Goal: Find specific page/section: Find specific page/section

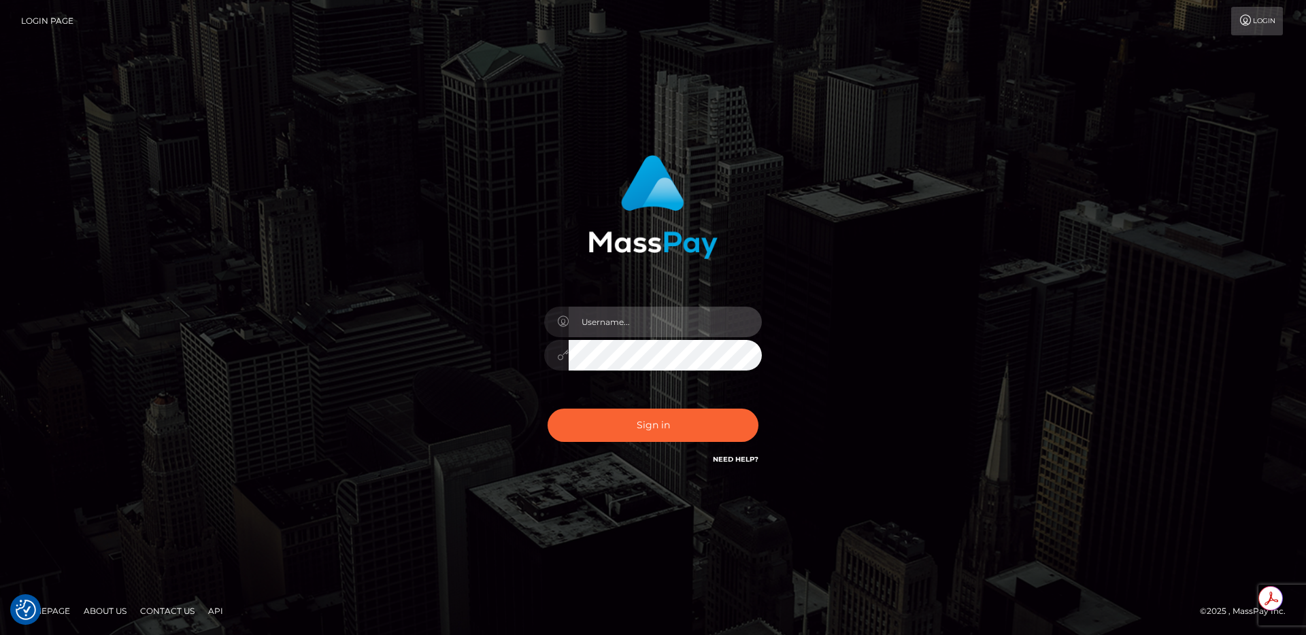
type input "egblue"
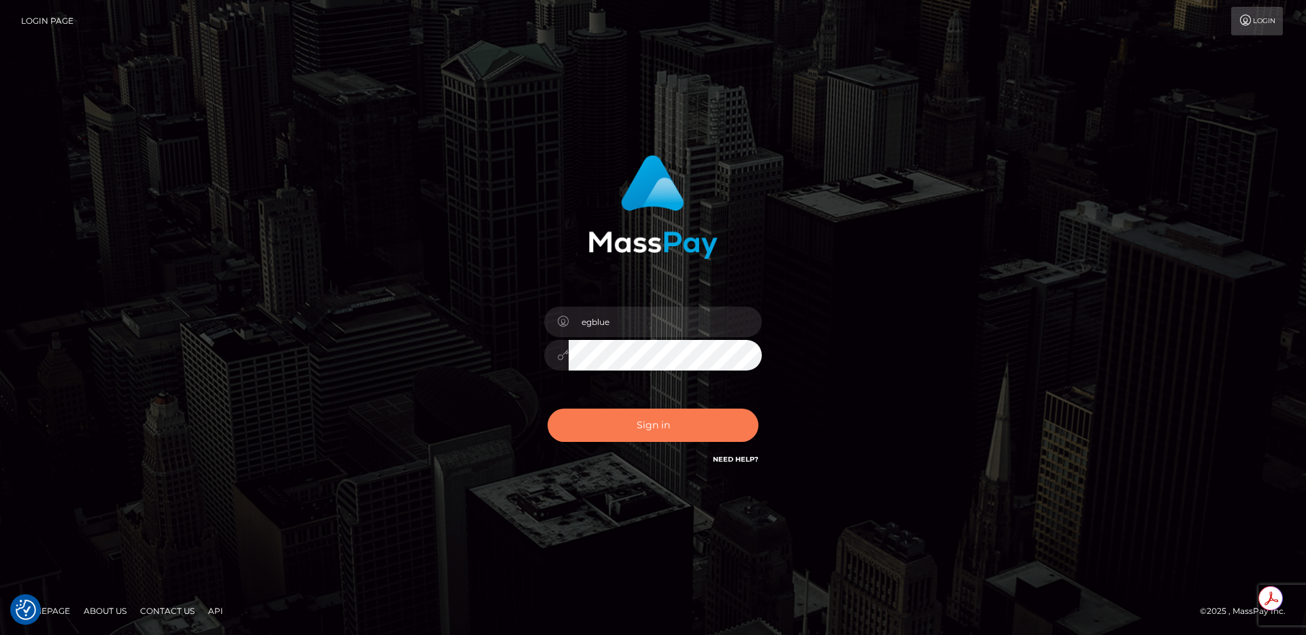
click at [682, 422] on button "Sign in" at bounding box center [653, 425] width 211 height 33
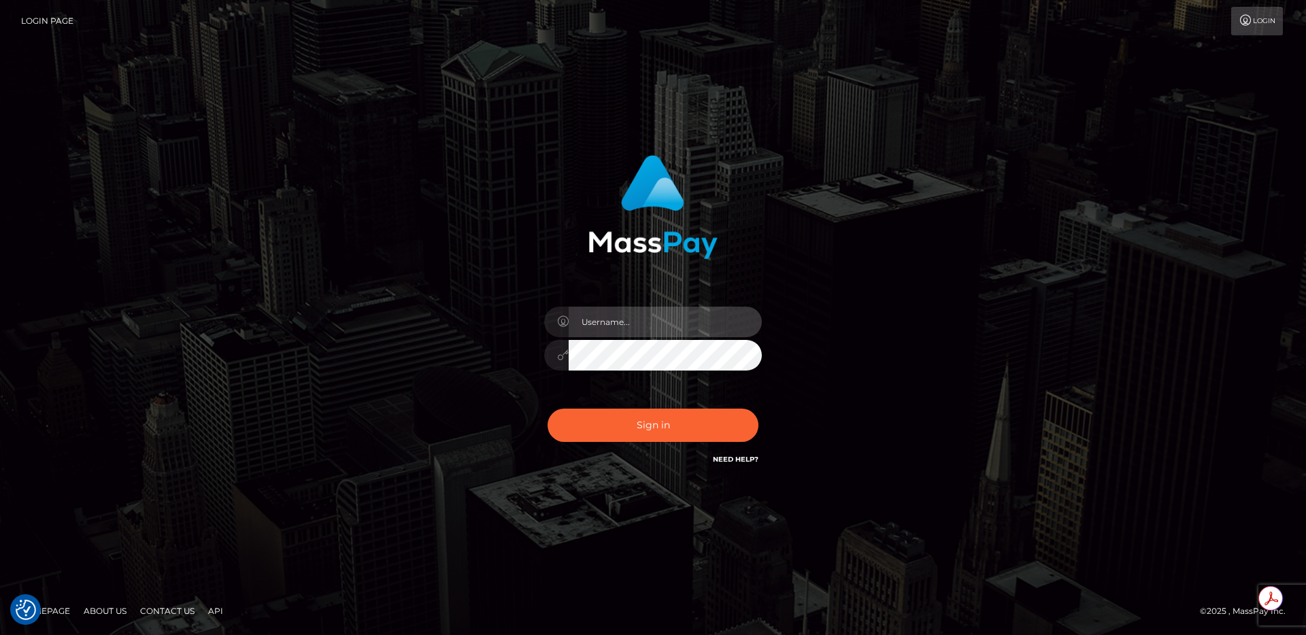
type input "egblue"
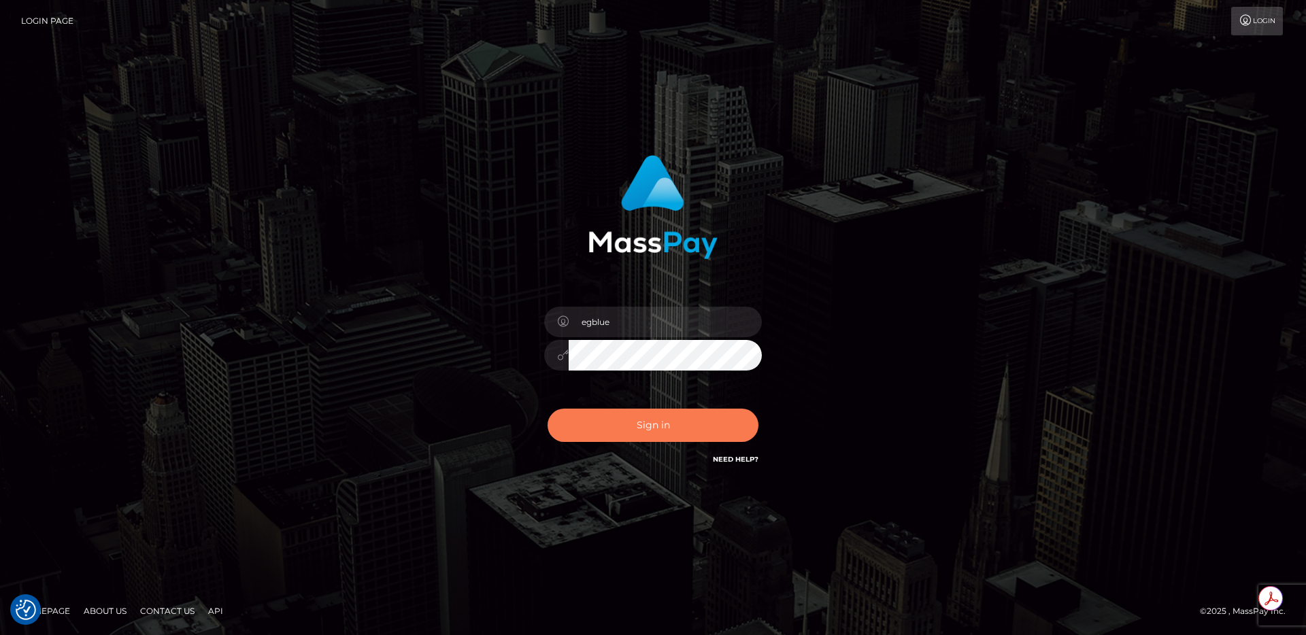
click at [592, 414] on button "Sign in" at bounding box center [653, 425] width 211 height 33
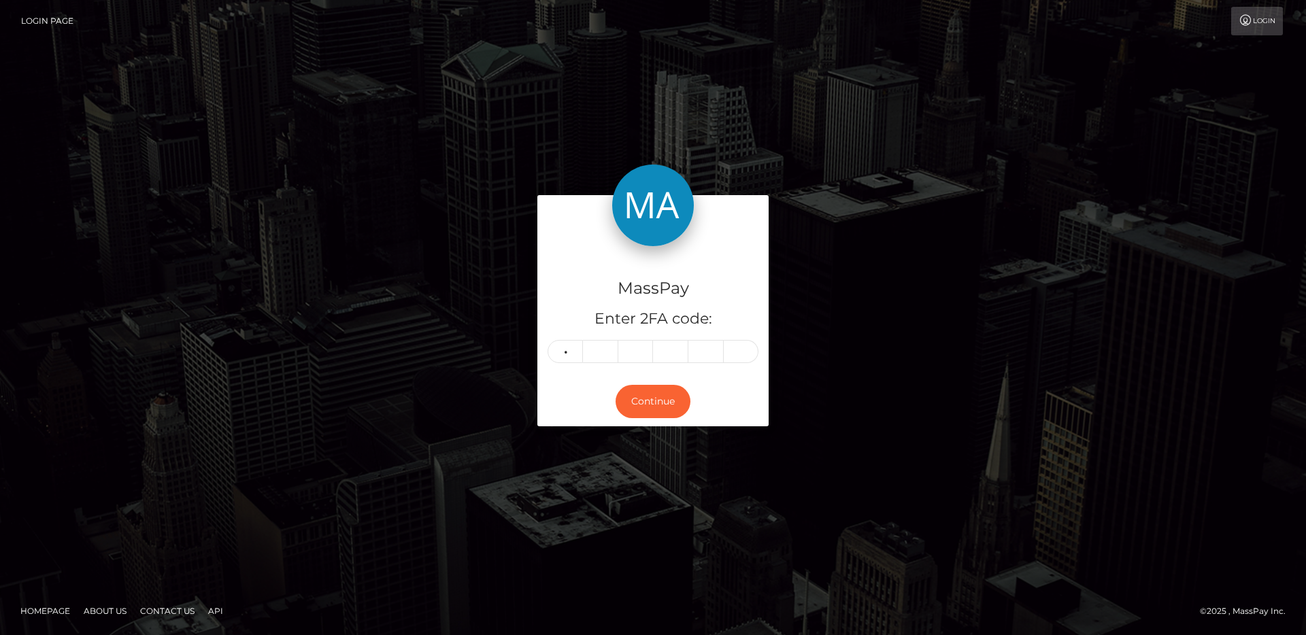
type input "9"
type input "2"
type input "0"
type input "3"
type input "7"
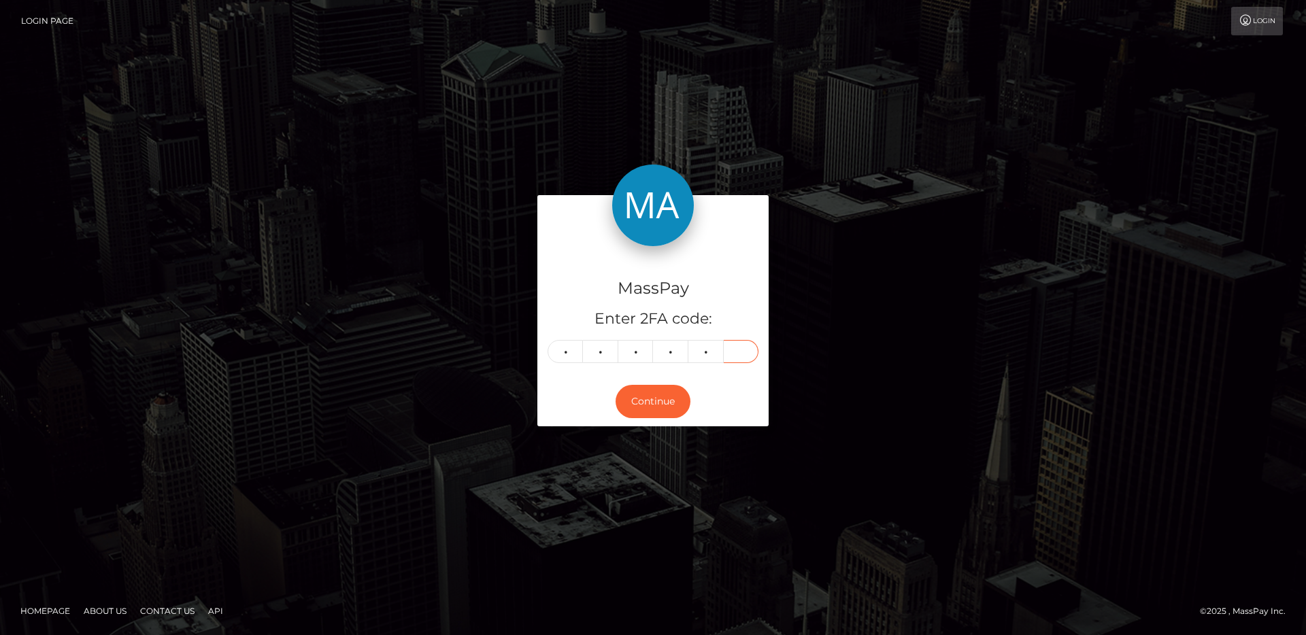
type input "2"
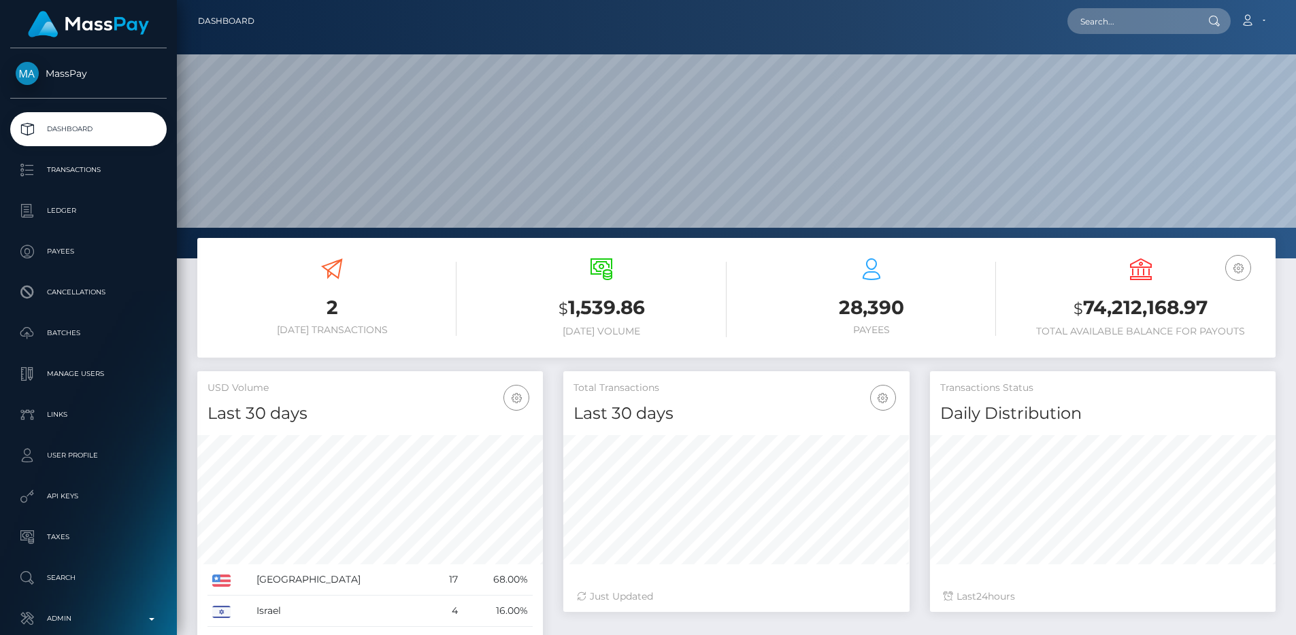
scroll to position [241, 346]
click at [567, 346] on div "$ 1,539.86 Today Volume" at bounding box center [601, 299] width 249 height 103
click at [1165, 31] on input "text" at bounding box center [1131, 21] width 128 height 26
paste input "89fd8de0-78ea-11ee-a256-02f6a6e7be83"
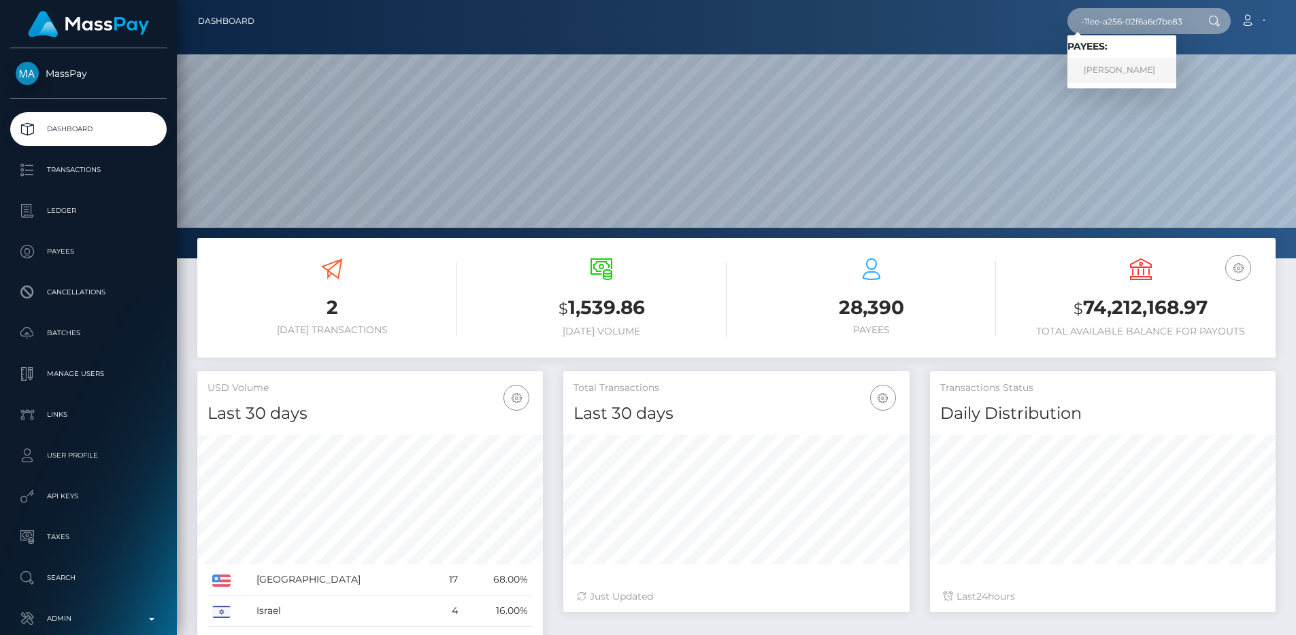
type input "89fd8de0-78ea-11ee-a256-02f6a6e7be83"
click at [1139, 67] on link "Jonathan Levi" at bounding box center [1121, 70] width 109 height 25
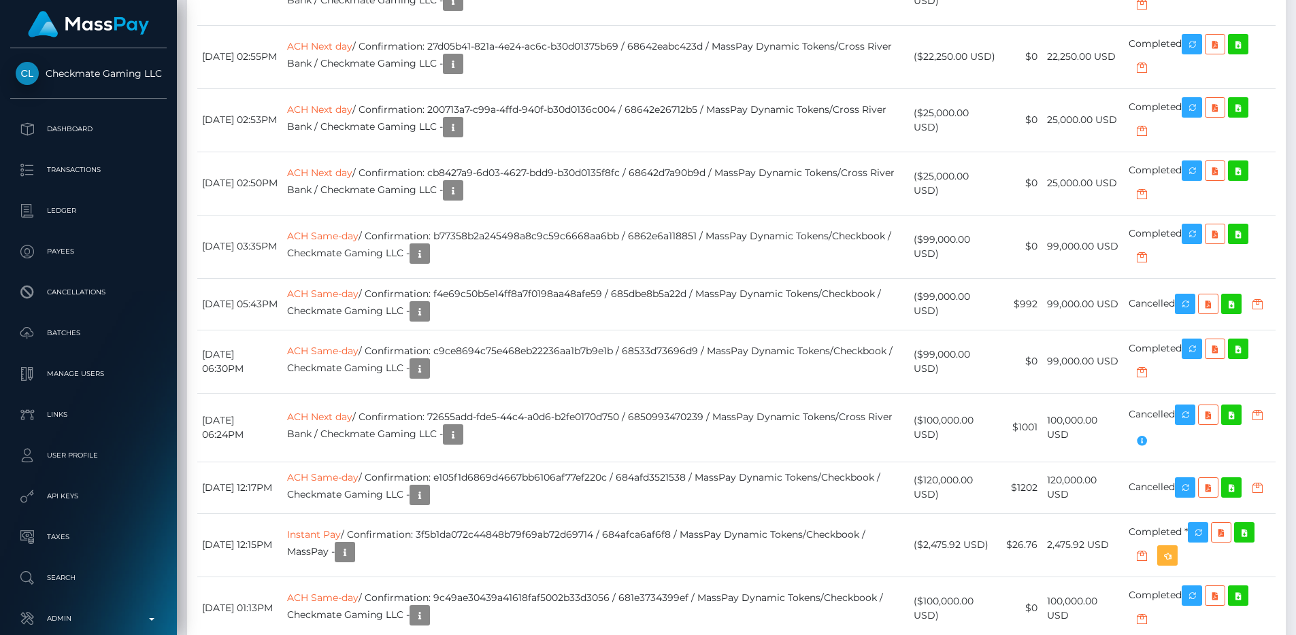
scroll to position [5783, 0]
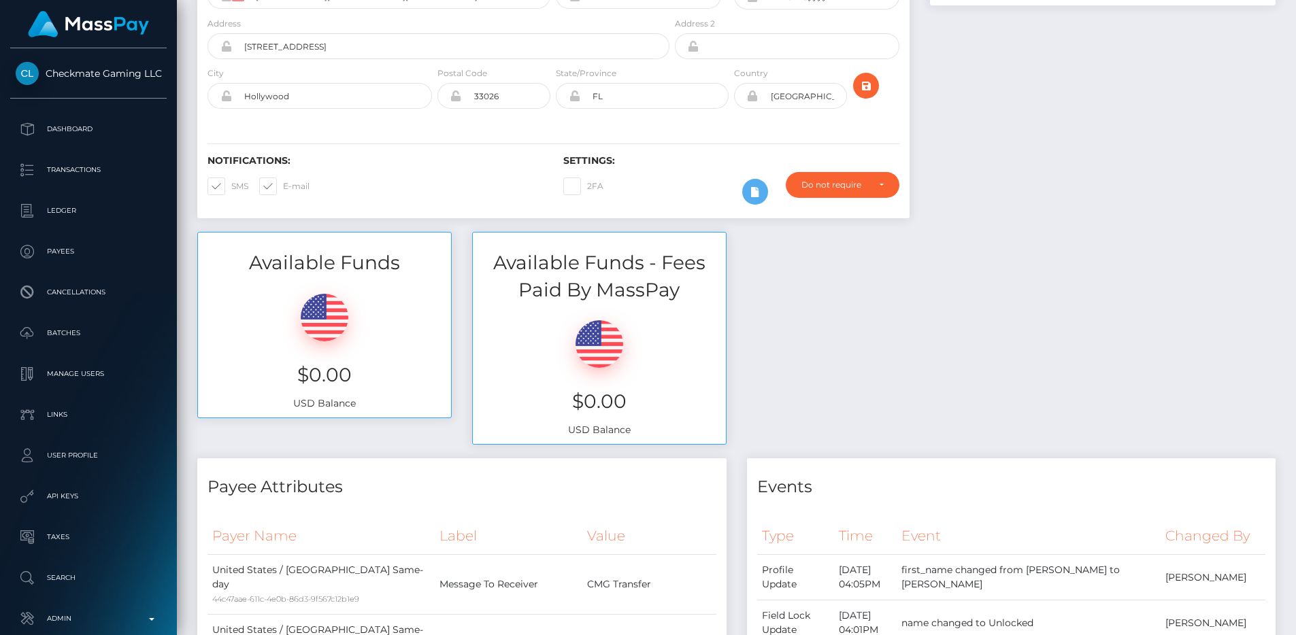
scroll to position [0, 0]
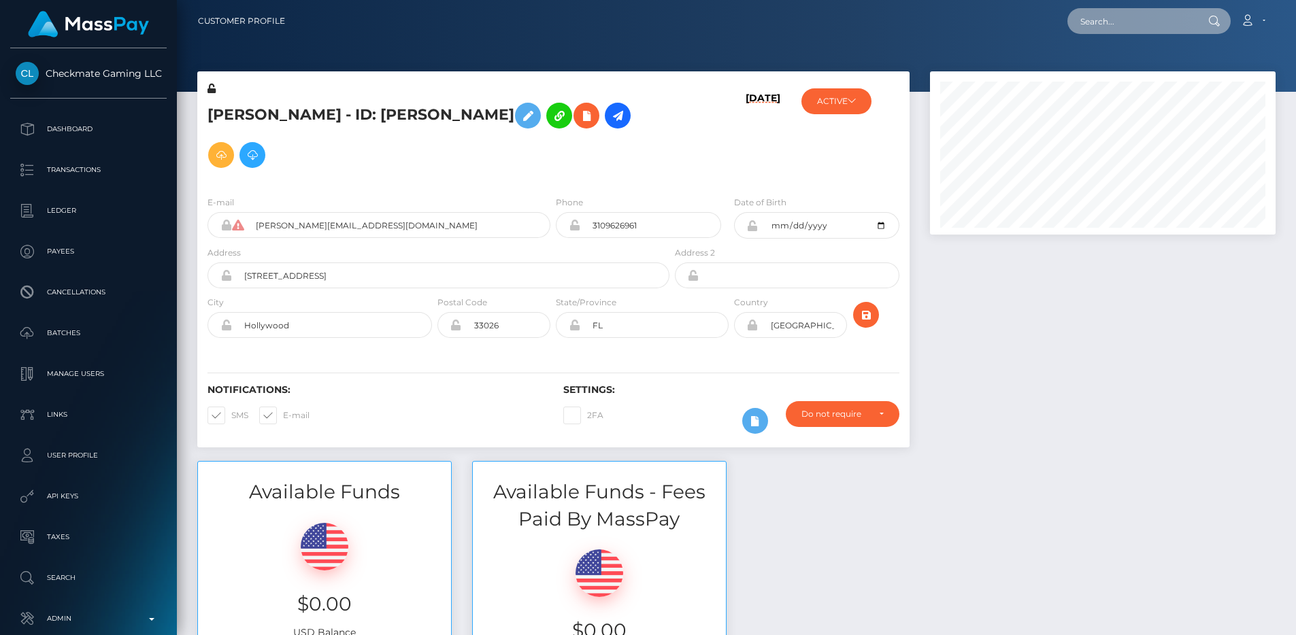
click at [1151, 29] on input "text" at bounding box center [1131, 21] width 128 height 26
paste input "4f623902-87cd-11f0-8023-0266f44cc279"
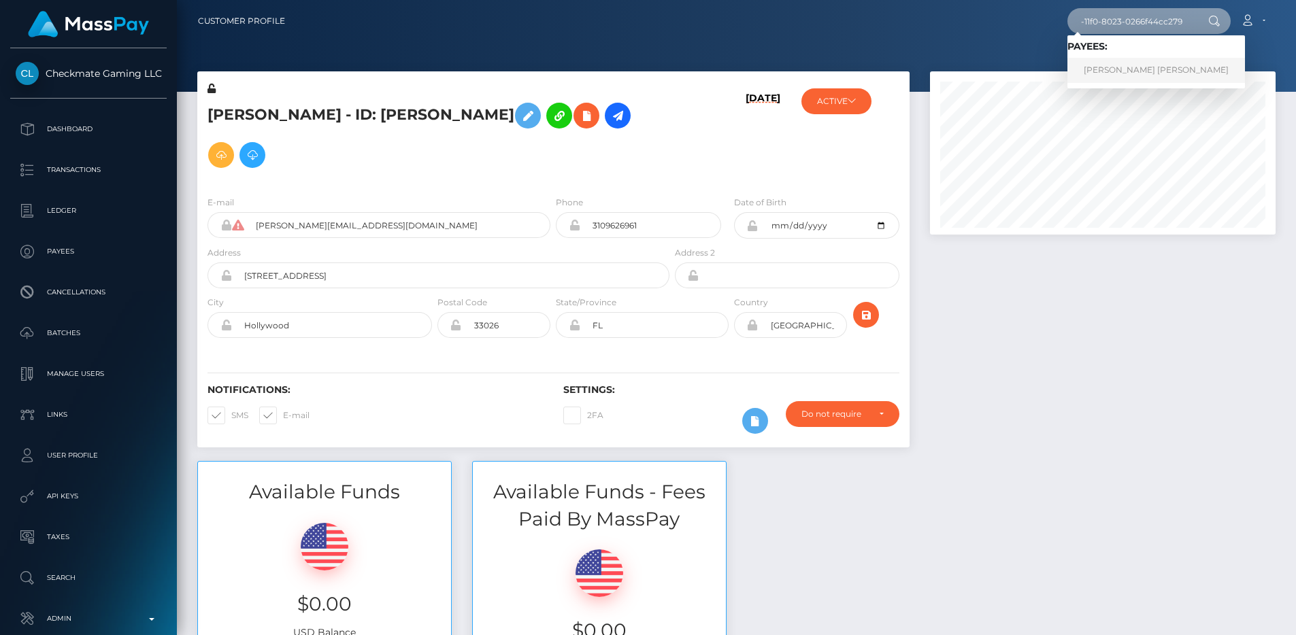
type input "4f623902-87cd-11f0-8023-0266f44cc279"
click at [1148, 59] on link "MUHAMMAD SHAHID Shahid" at bounding box center [1156, 70] width 178 height 25
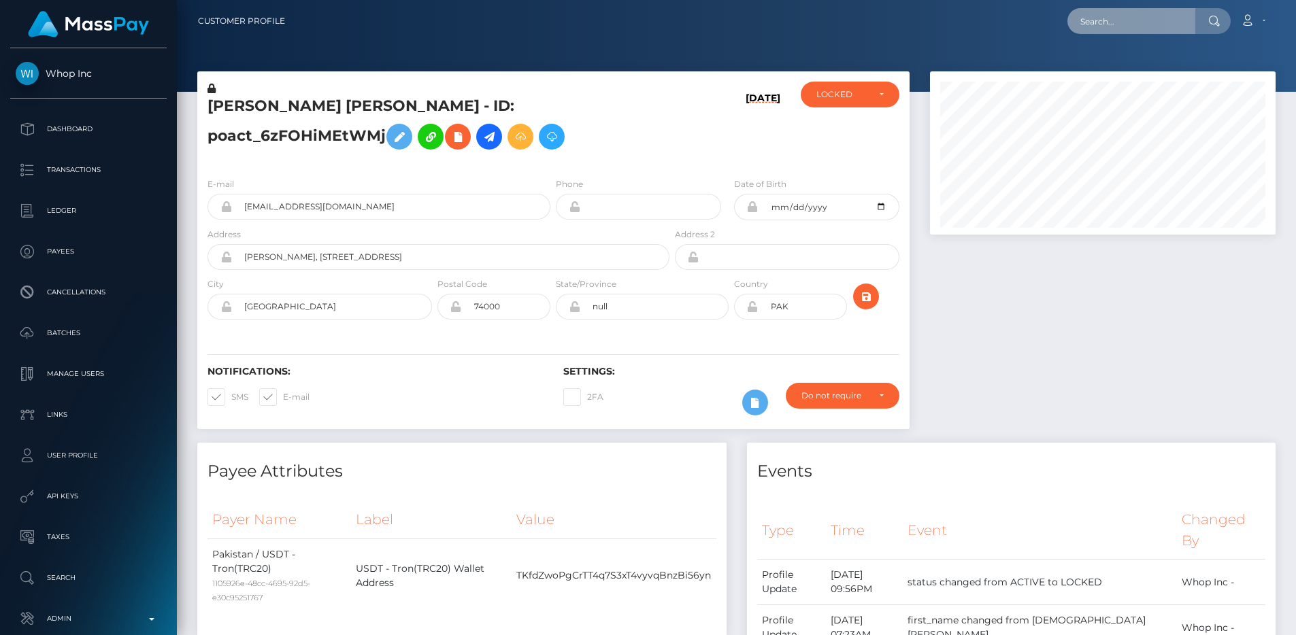
click at [1140, 20] on input "text" at bounding box center [1131, 21] width 128 height 26
paste input "5c80f1c9-8793-11f0-8023-0266f44cc279"
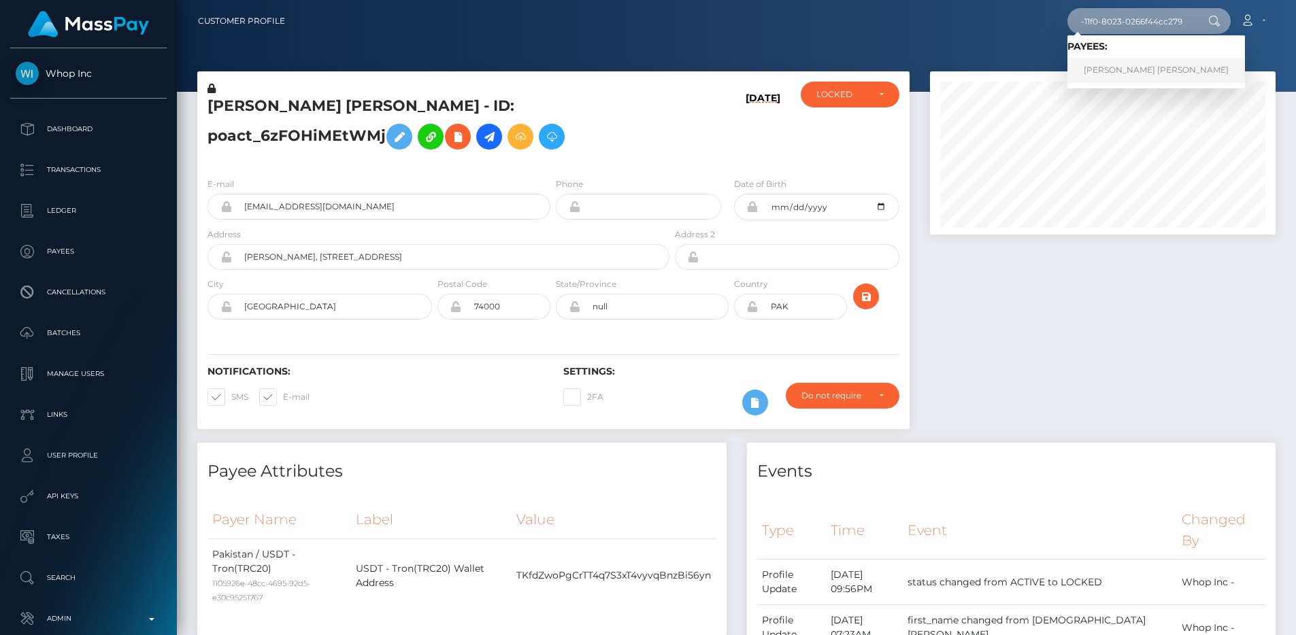
type input "5c80f1c9-8793-11f0-8023-0266f44cc279"
click at [1134, 65] on link "MUHAMMAD SHAHID Shahid" at bounding box center [1156, 70] width 178 height 25
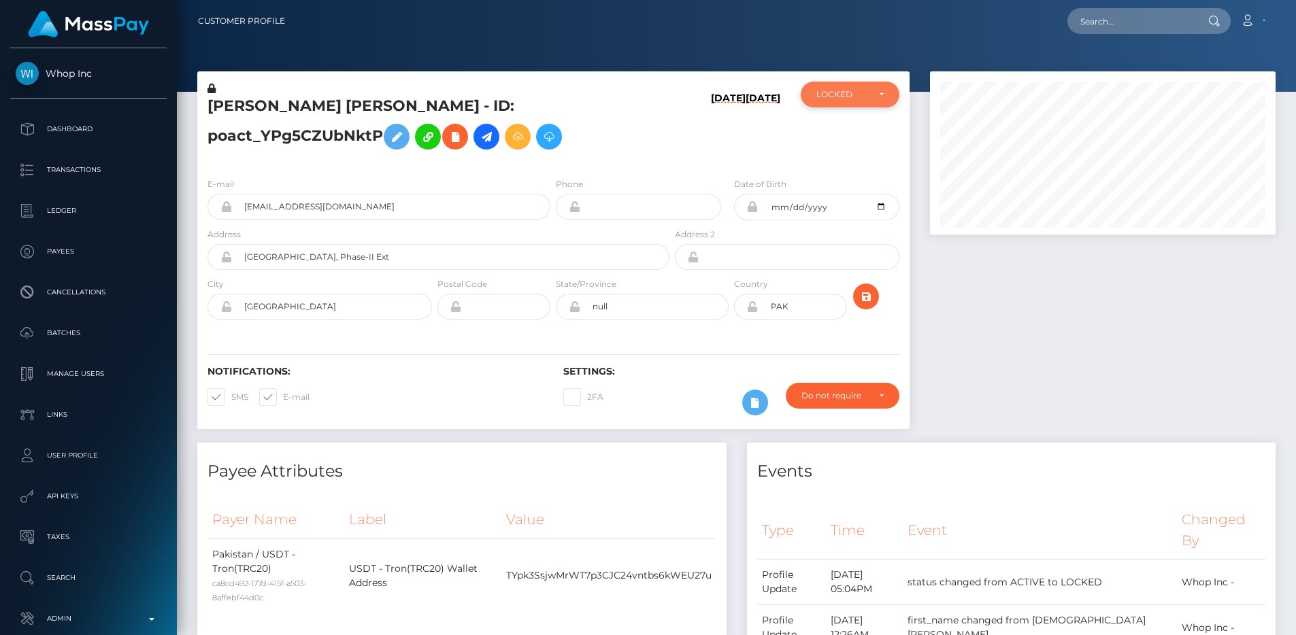
click at [867, 93] on div "LOCKED" at bounding box center [841, 94] width 51 height 11
click at [862, 65] on div at bounding box center [736, 46] width 1119 height 92
click at [1112, 16] on input "text" at bounding box center [1131, 21] width 128 height 26
paste input "64970197-7fa1-11f0-8023-0266f44cc279"
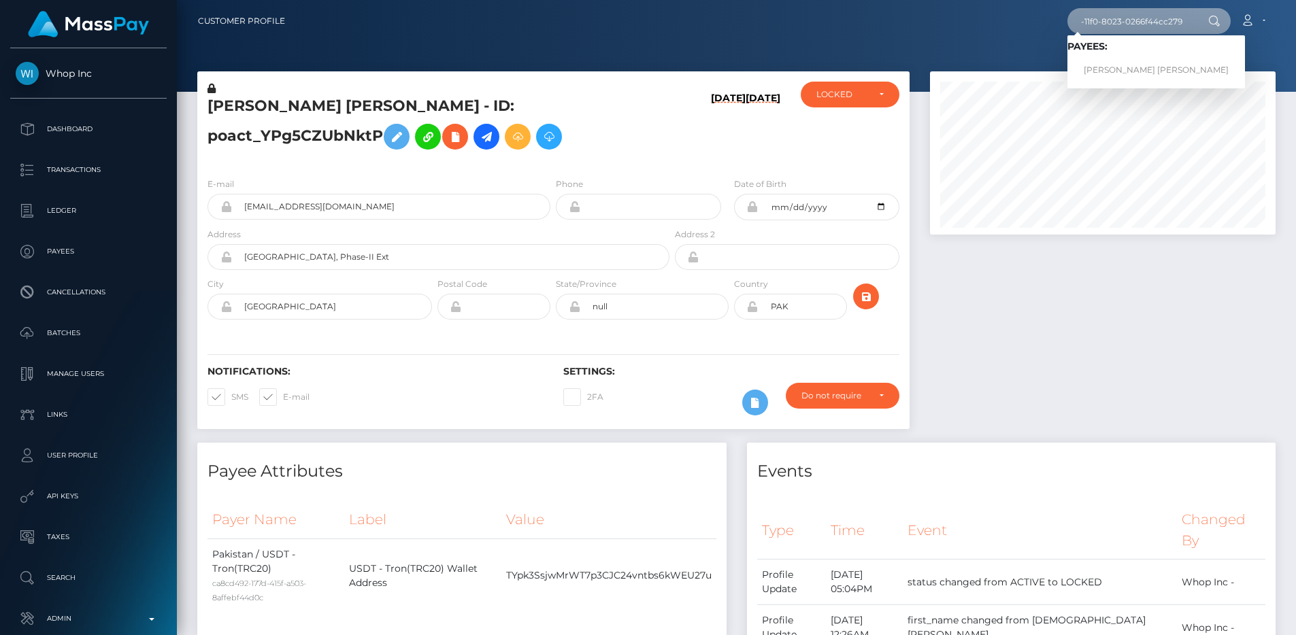
type input "64970197-7fa1-11f0-8023-0266f44cc279"
click at [1120, 61] on link "SHEIKH MUHAMMAD RASHID Rashid" at bounding box center [1156, 70] width 178 height 25
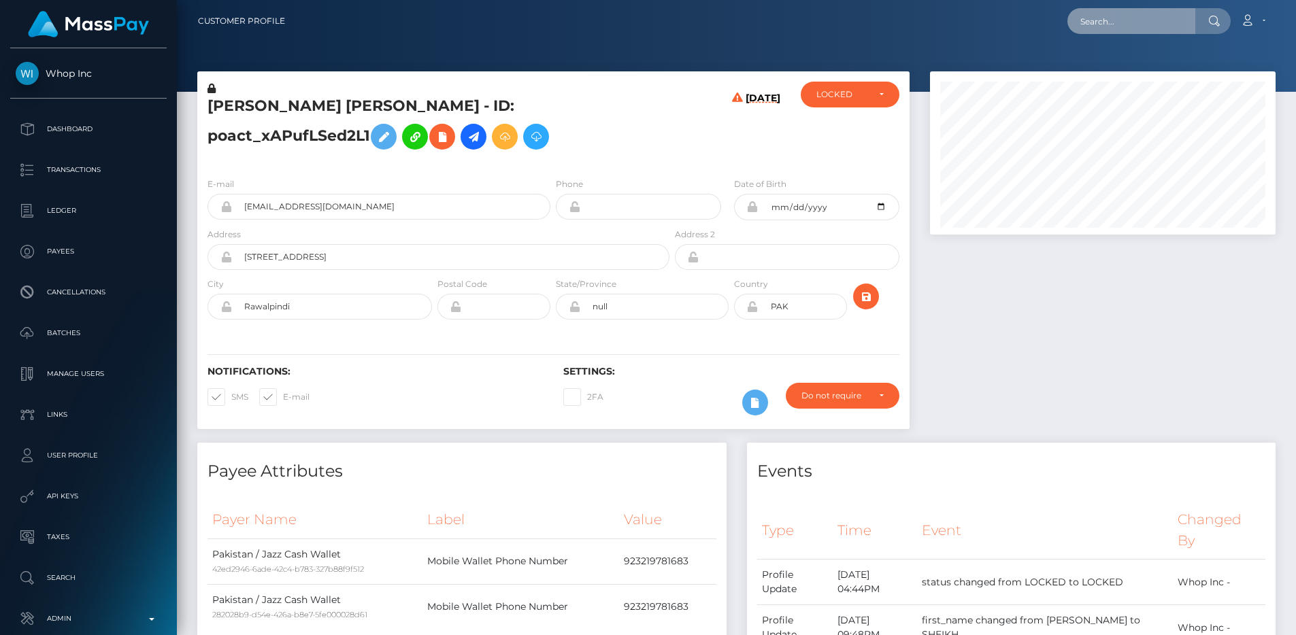
click at [1166, 26] on input "text" at bounding box center [1131, 21] width 128 height 26
paste input "119140c9-72bb-11f0-87f1-0266f44cc279"
type input "119140c9-72bb-11f0-87f1-0266f44cc279"
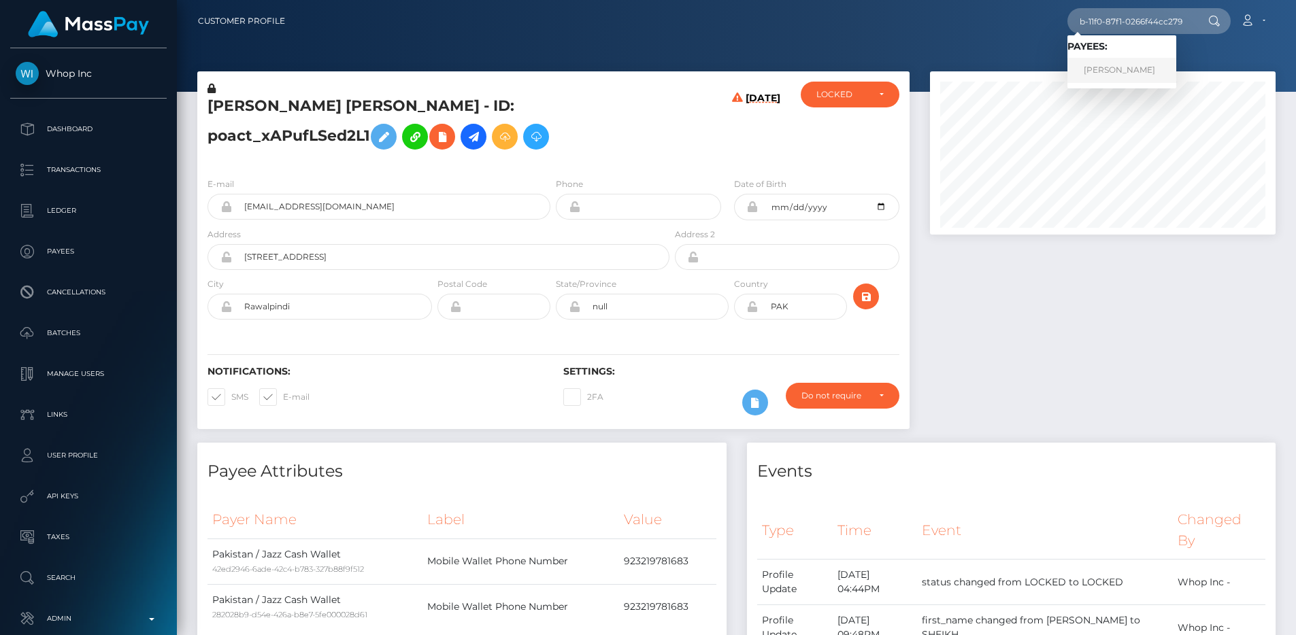
click at [1127, 73] on link "[PERSON_NAME]" at bounding box center [1121, 70] width 109 height 25
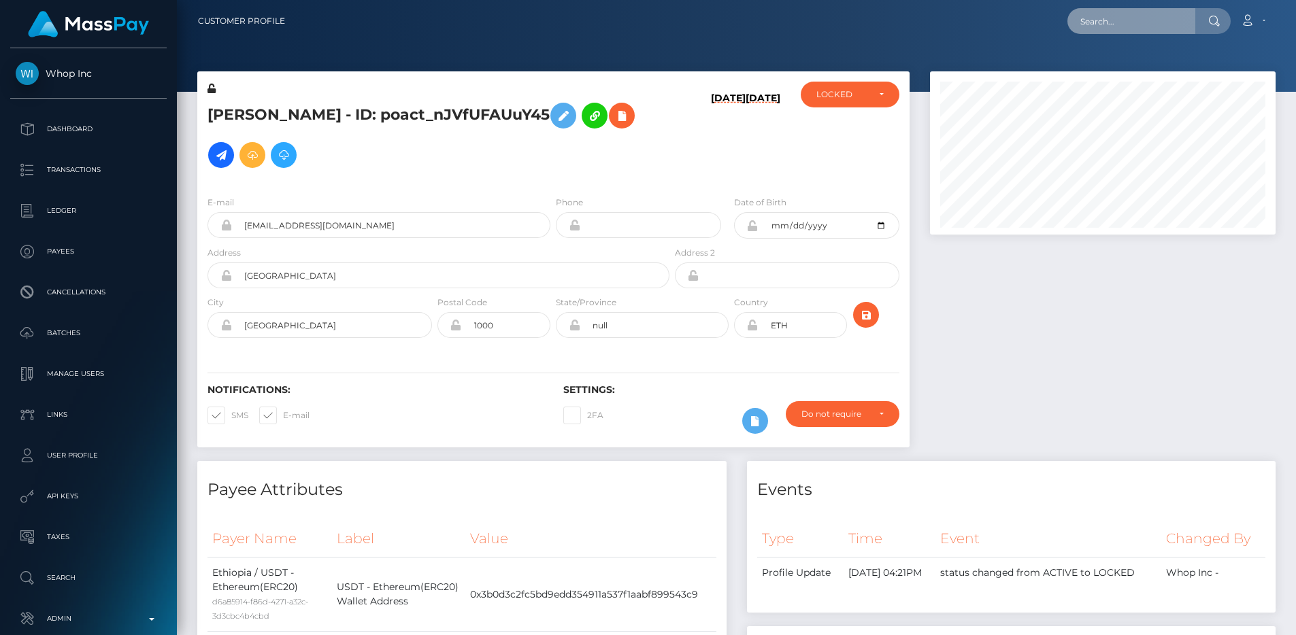
click at [1115, 22] on input "text" at bounding box center [1131, 21] width 128 height 26
paste input "26d9bc29-87f3-11f0-8023-0266f44cc279"
type input "26d9bc29-87f3-11f0-8023-0266f44cc279"
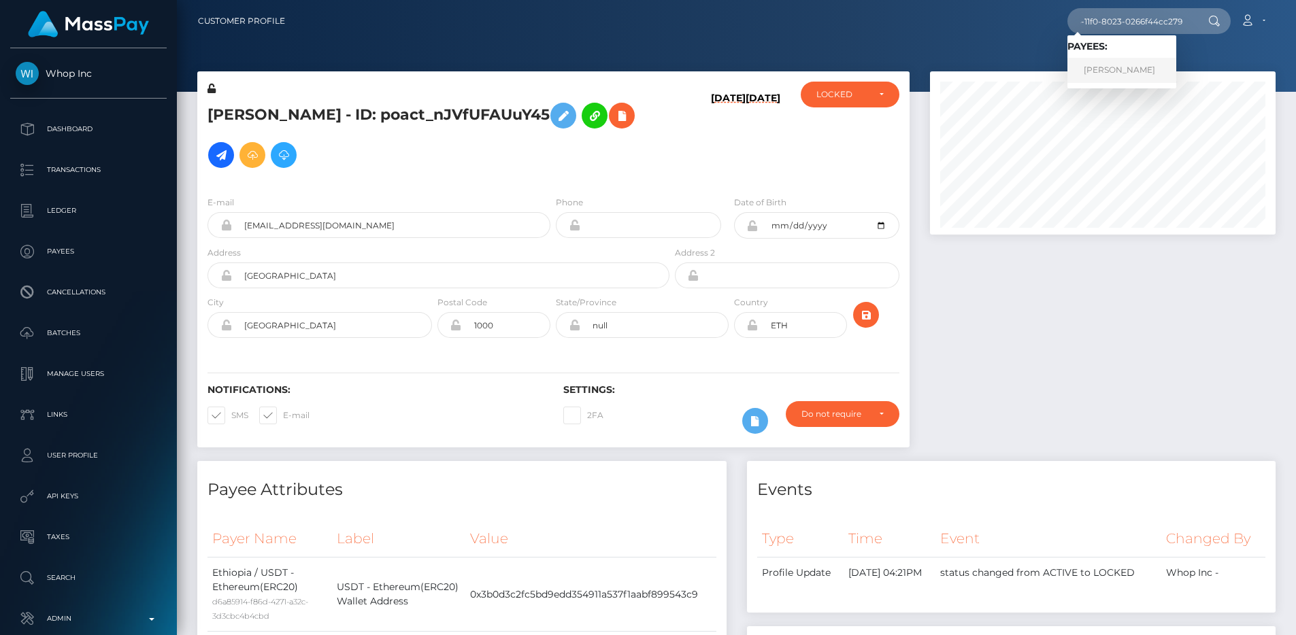
scroll to position [0, 0]
click at [1134, 67] on link "DESTINY ENWERE" at bounding box center [1121, 70] width 109 height 25
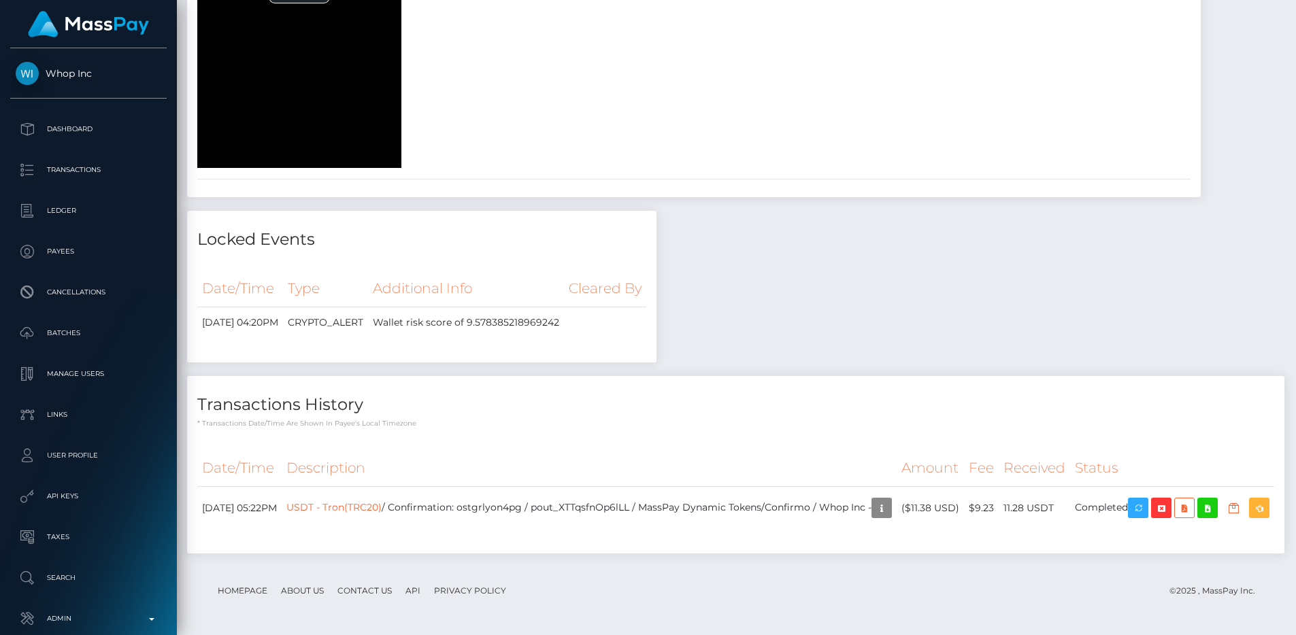
scroll to position [2448, 0]
click at [75, 615] on p "Admin" at bounding box center [89, 619] width 146 height 20
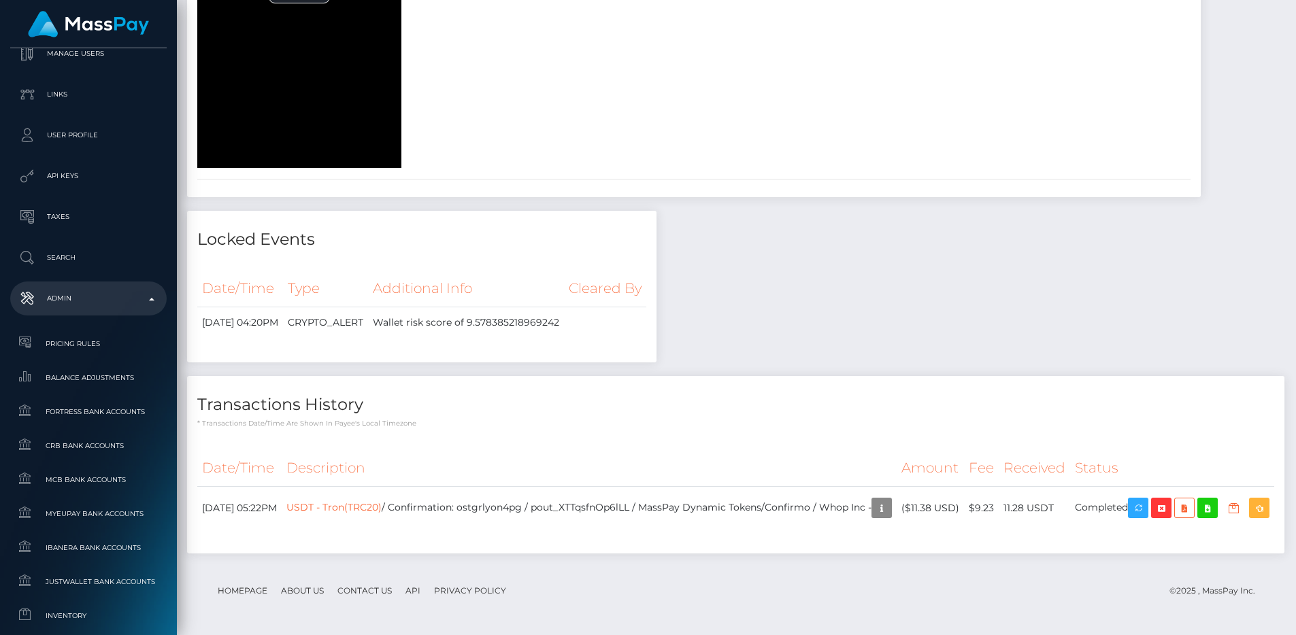
scroll to position [831, 0]
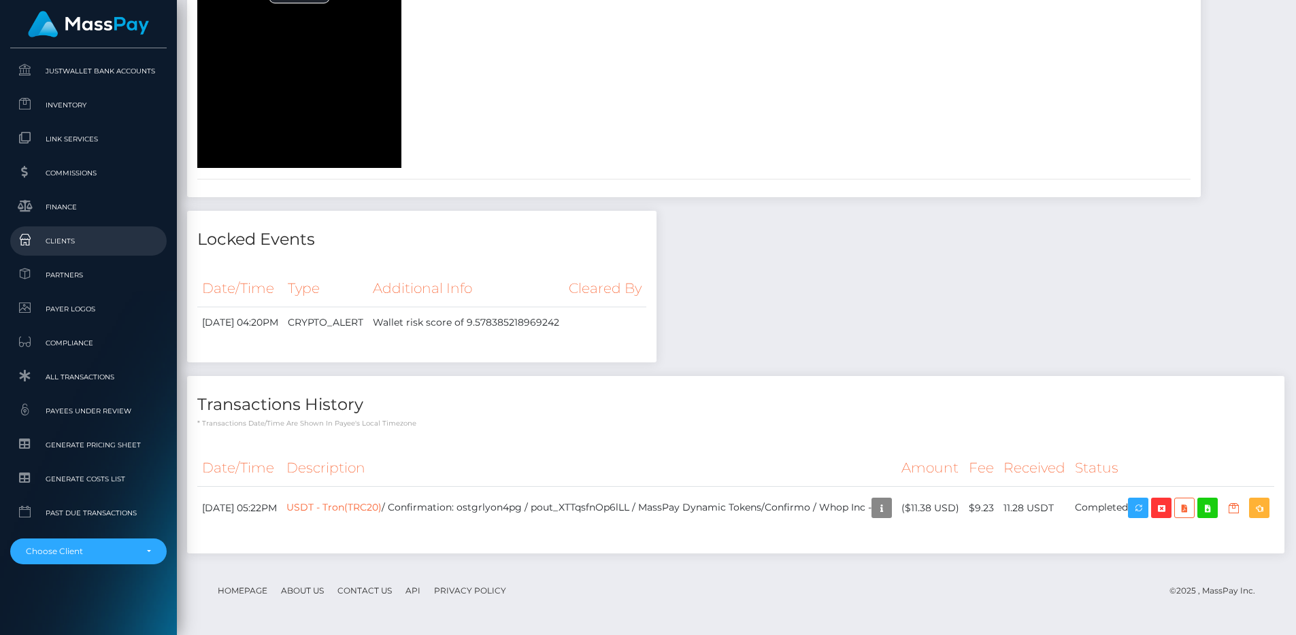
click at [80, 239] on span "Clients" at bounding box center [89, 241] width 146 height 16
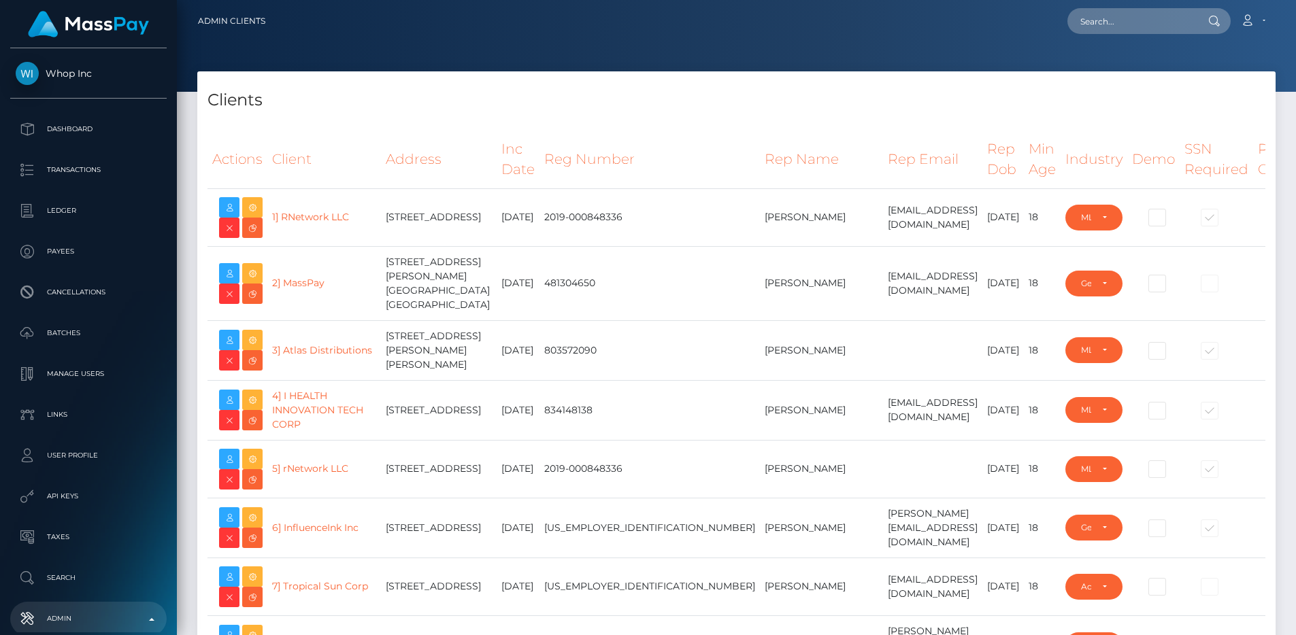
select select "223"
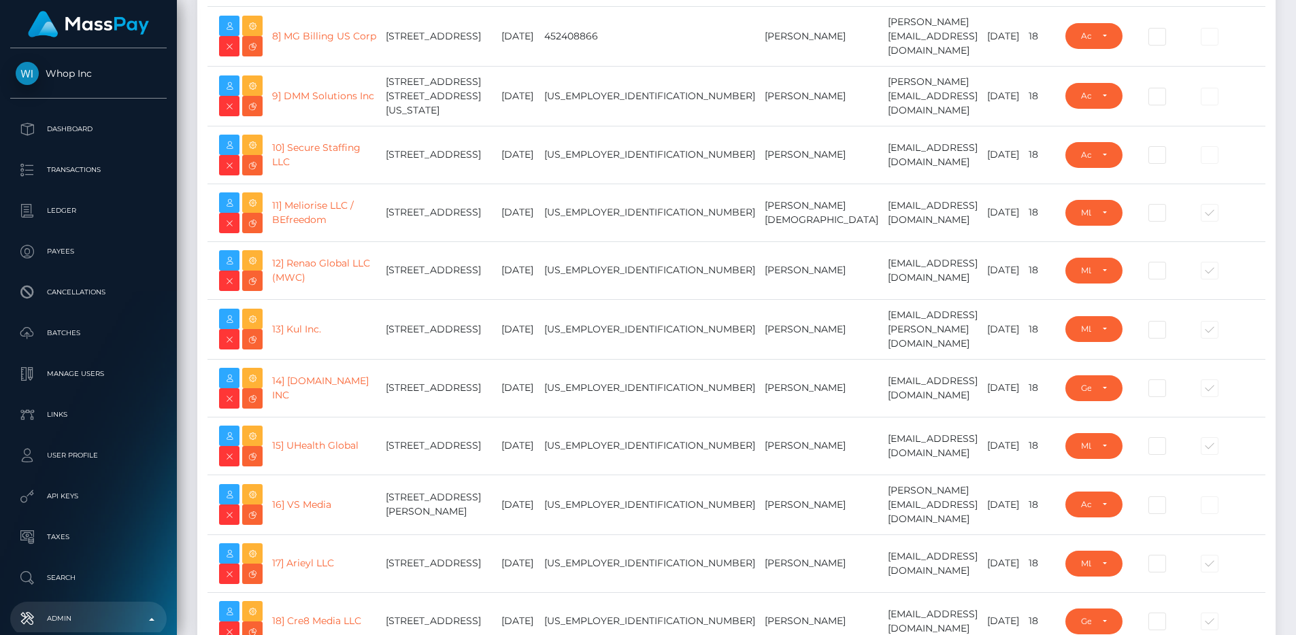
scroll to position [21649, 0]
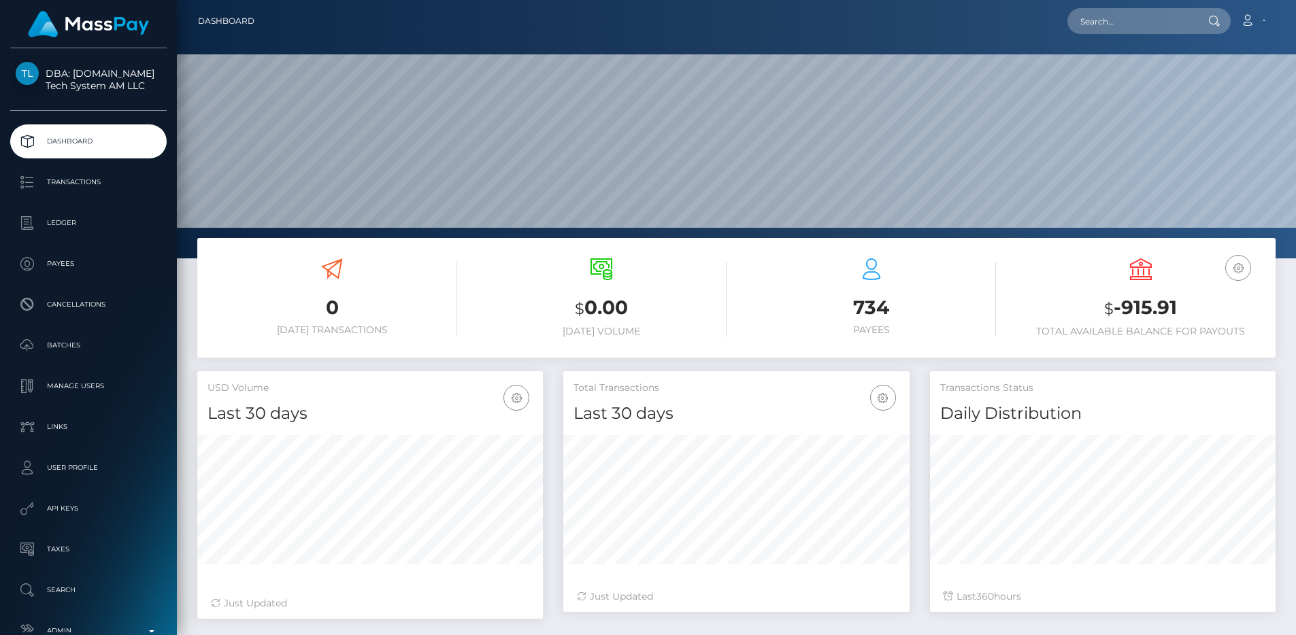
scroll to position [84, 0]
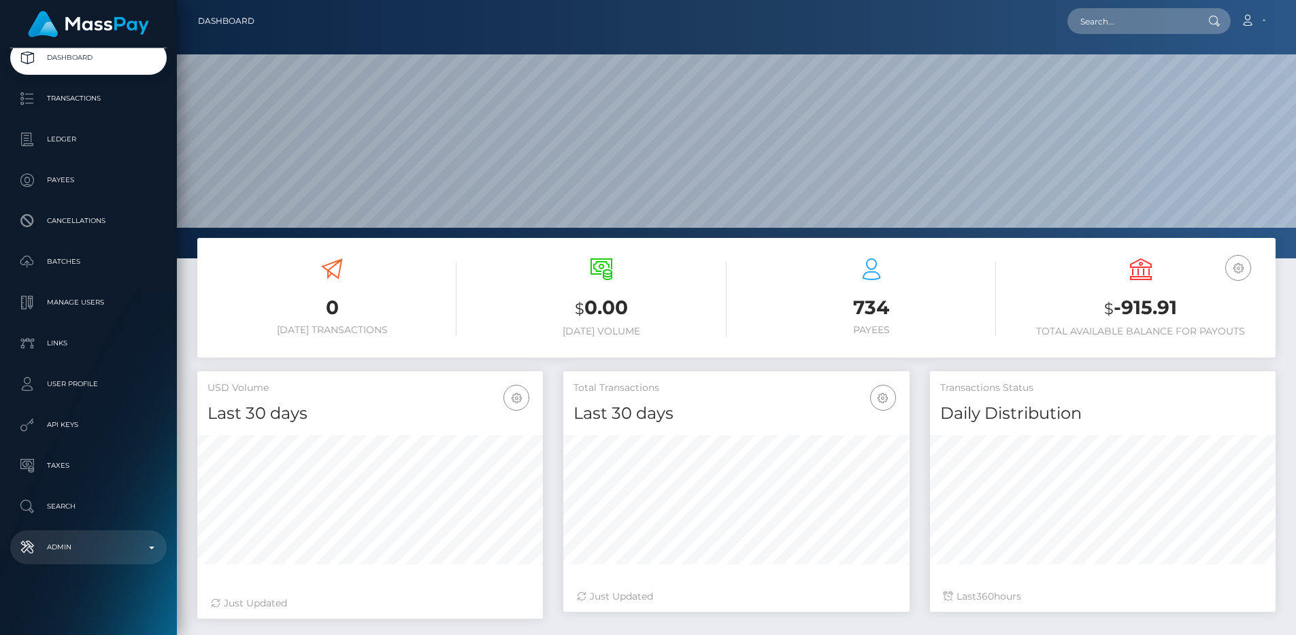
click at [101, 550] on p "Admin" at bounding box center [89, 547] width 146 height 20
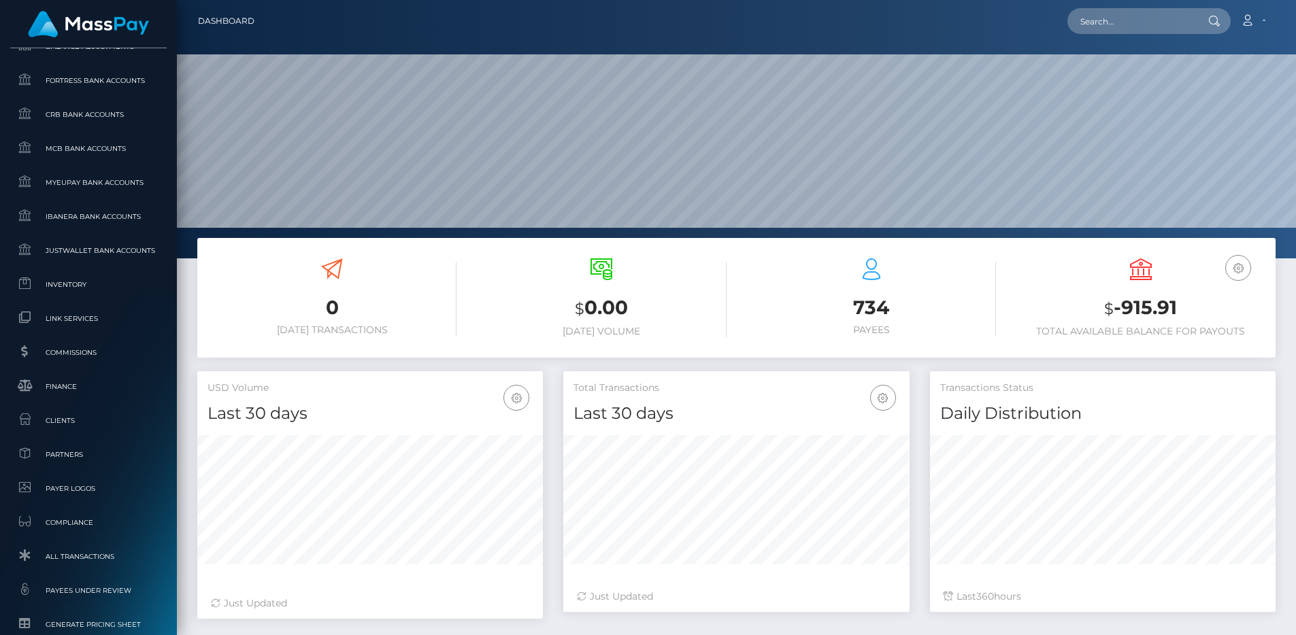
scroll to position [663, 0]
click at [51, 127] on link "CRB Bank Accounts" at bounding box center [88, 115] width 156 height 29
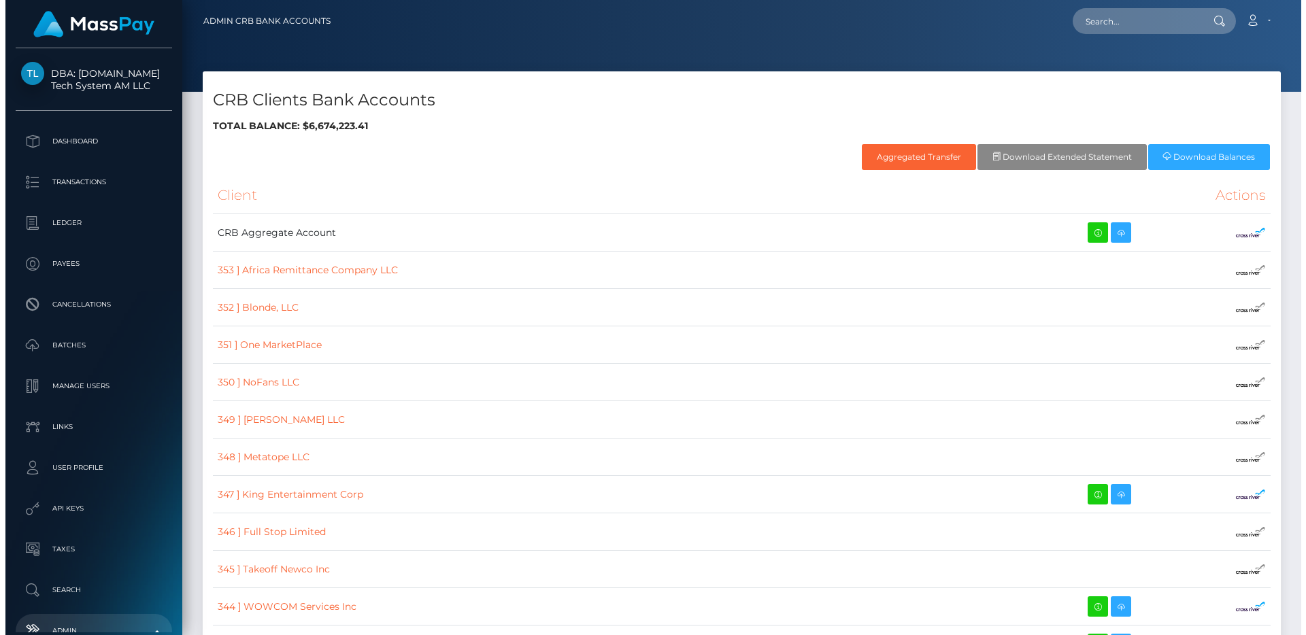
scroll to position [701, 0]
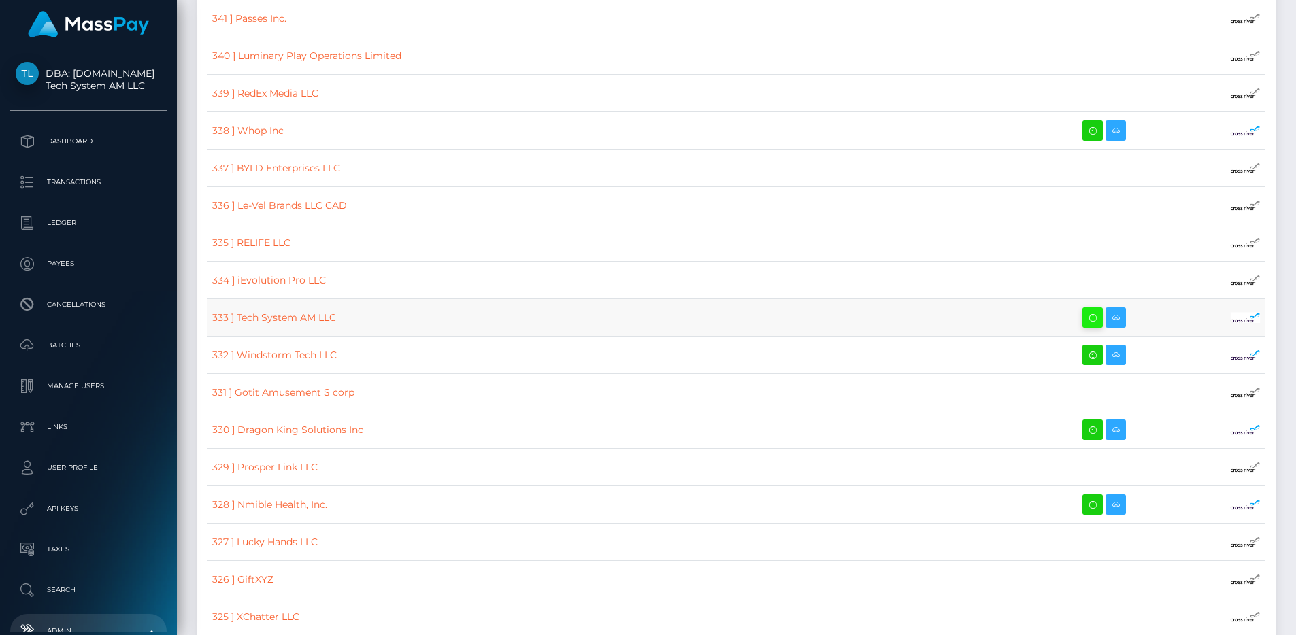
click at [1084, 311] on icon at bounding box center [1092, 317] width 16 height 17
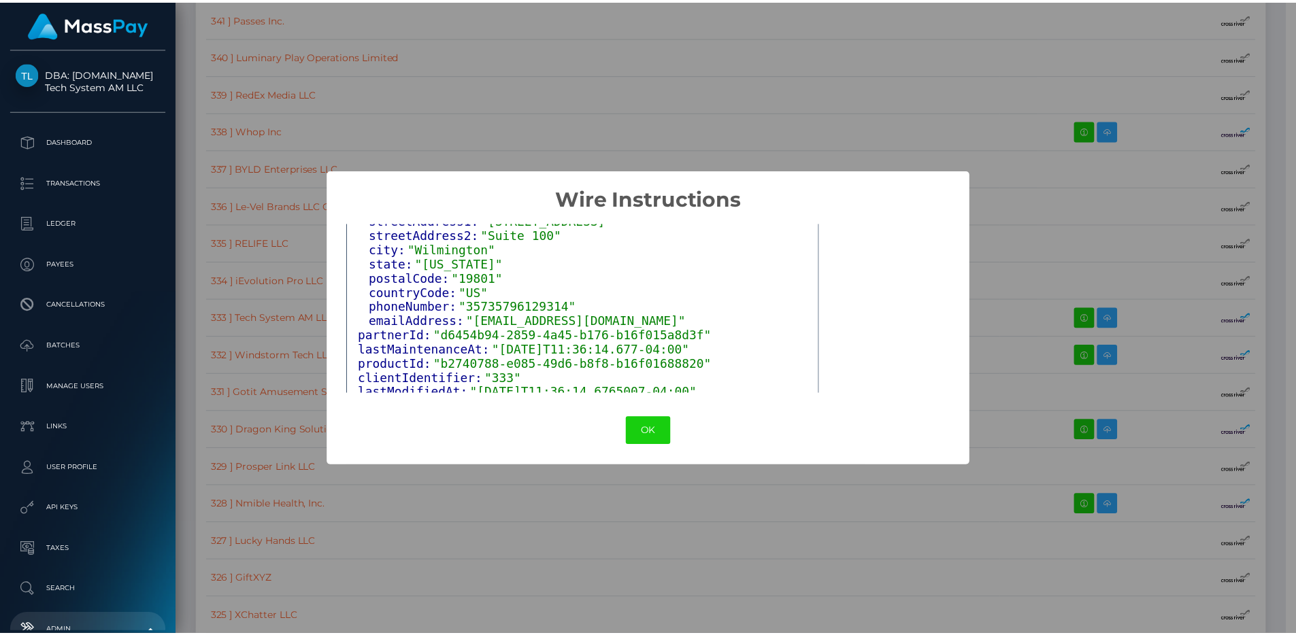
scroll to position [303, 0]
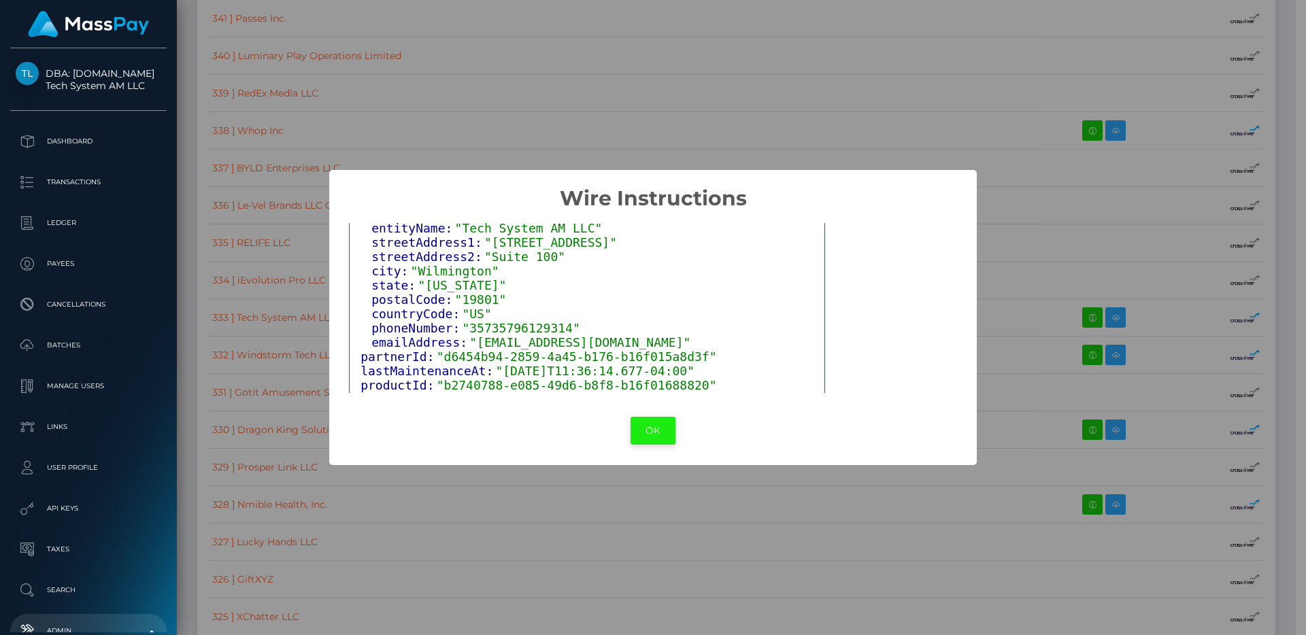
click at [643, 439] on button "OK" at bounding box center [653, 431] width 45 height 28
